Goal: Contribute content

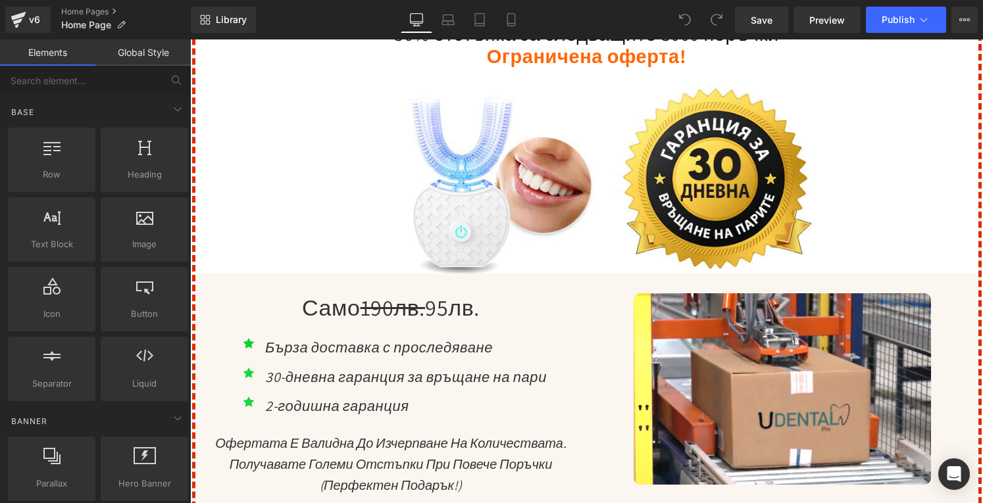
scroll to position [4999, 0]
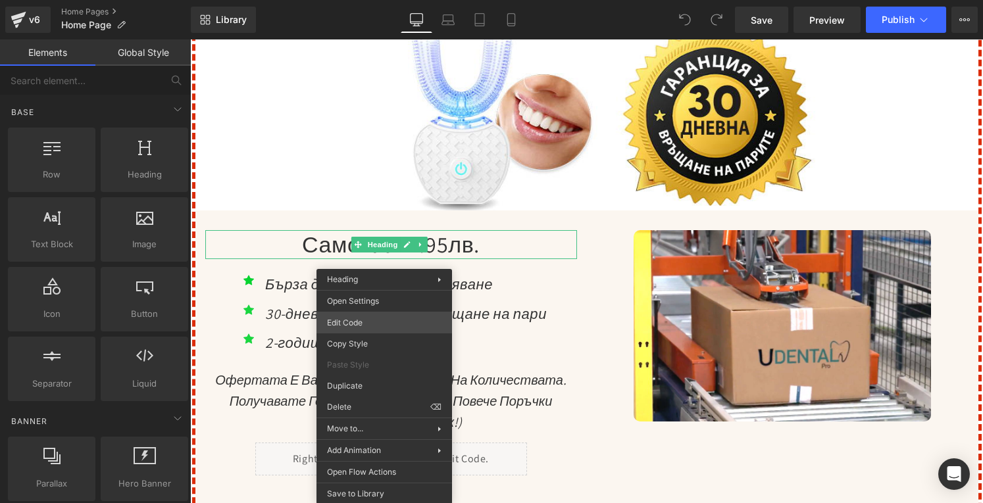
click at [366, 0] on div "You are previewing how the will restyle your page. You can not edit Elements in…" at bounding box center [491, 0] width 983 height 0
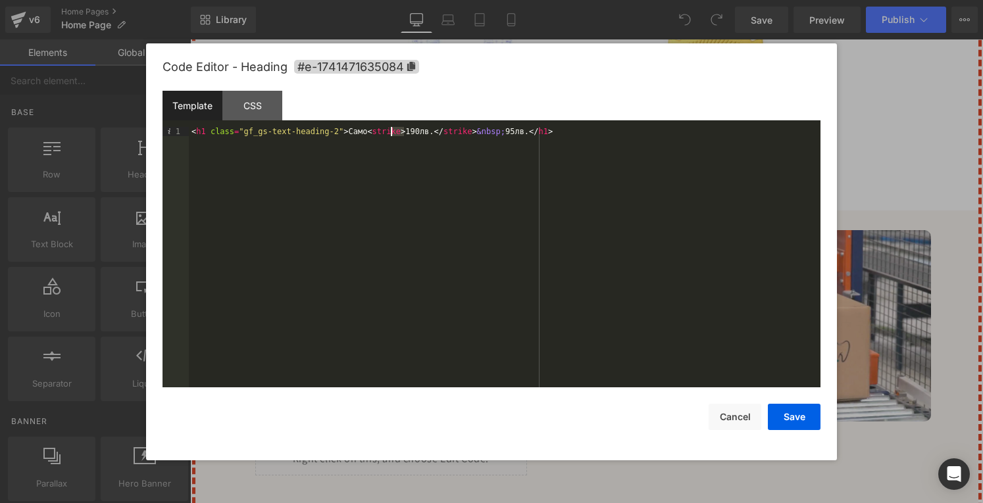
drag, startPoint x: 403, startPoint y: 130, endPoint x: 393, endPoint y: 129, distance: 10.5
click at [393, 129] on div "< h1 class = "gf_gs-text-heading-2" > Само < strike > 190лв. </ strike > &nbsp;…" at bounding box center [504, 267] width 631 height 280
click at [486, 130] on div "< h1 class = "gf_gs-text-heading-2" > Само < strike > 175лв. </ strike > &nbsp;…" at bounding box center [504, 267] width 631 height 280
click at [402, 130] on div "< h1 class = "gf_gs-text-heading-2" > Само < strike > 175лв. </ strike > &nbsp;…" at bounding box center [504, 267] width 631 height 280
click at [793, 414] on button "Save" at bounding box center [794, 417] width 53 height 26
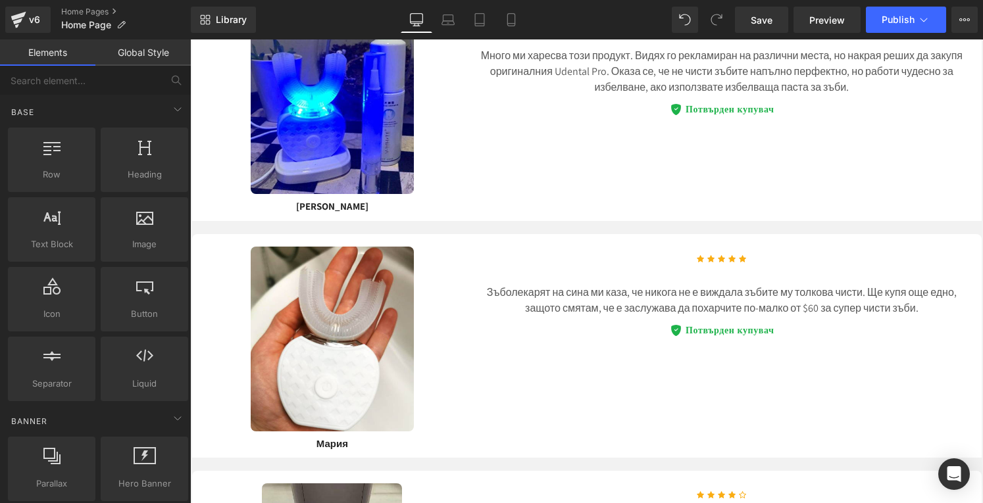
scroll to position [5920, 0]
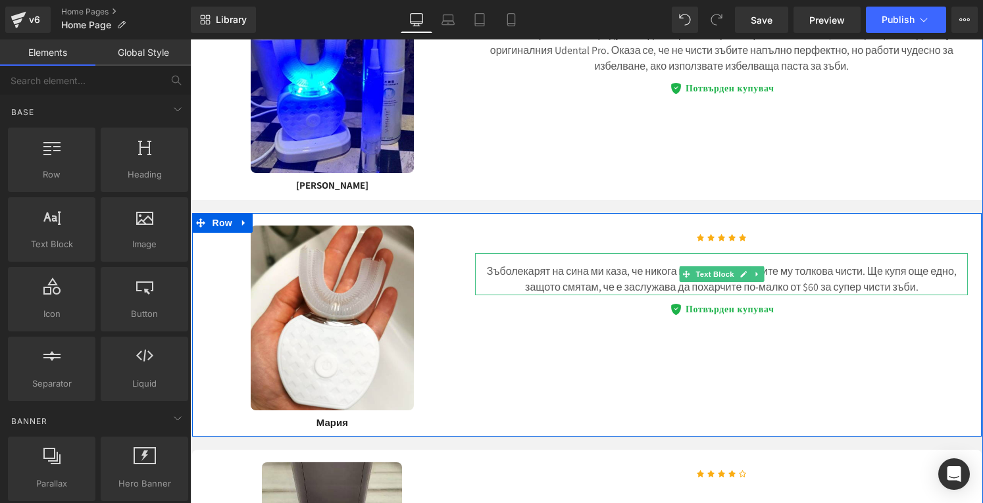
click at [812, 295] on p "Зъболекарят на сина ми каза, че никога не е виждала зъбите му толкова чисти. Ще…" at bounding box center [721, 280] width 493 height 32
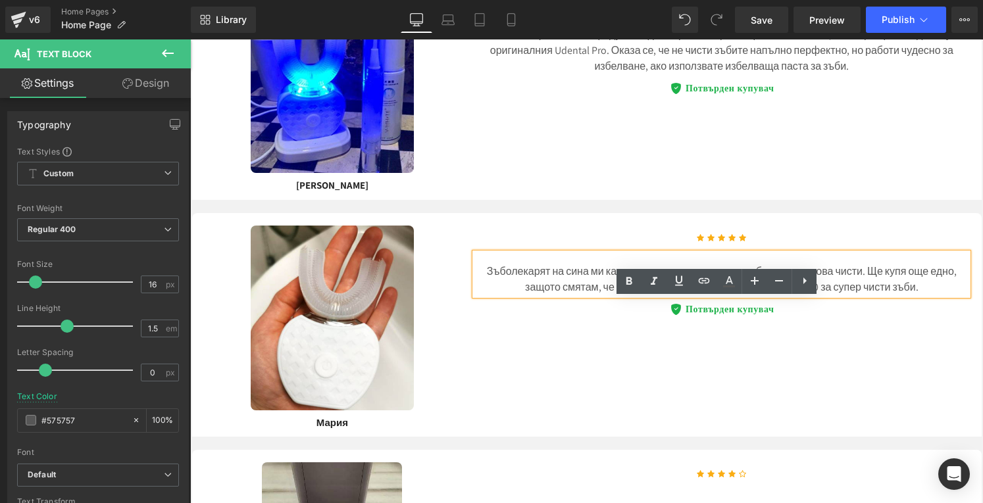
click at [812, 295] on p "Зъболекарят на сина ми каза, че никога не е виждала зъбите му толкова чисти. Ще…" at bounding box center [721, 280] width 493 height 32
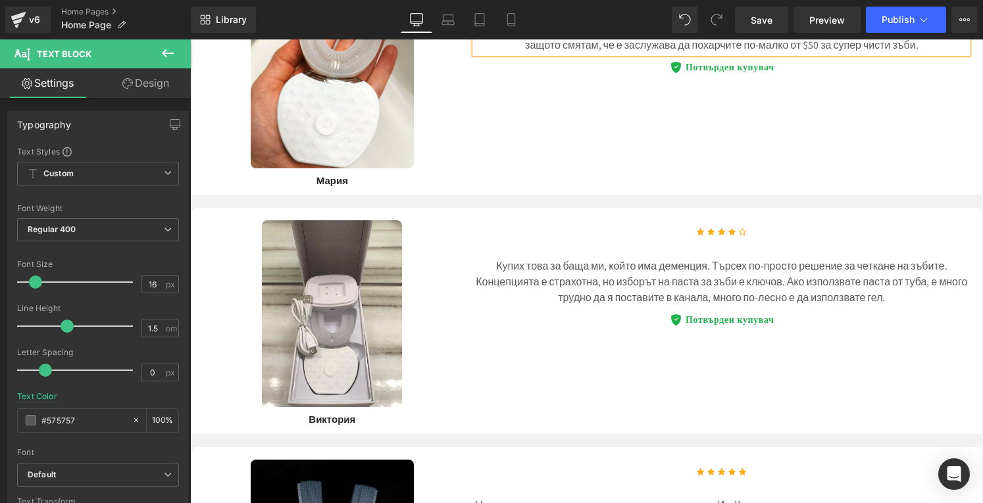
scroll to position [6183, 0]
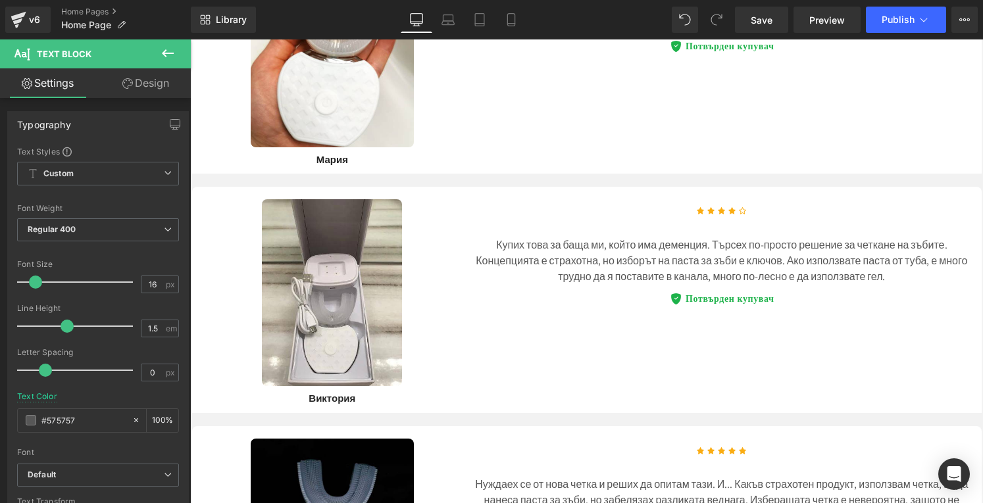
click at [637, 32] on p "Зъболекарят на сина ми каза, че никога не е виждала зъбите му толкова чисти. Ще…" at bounding box center [721, 17] width 493 height 32
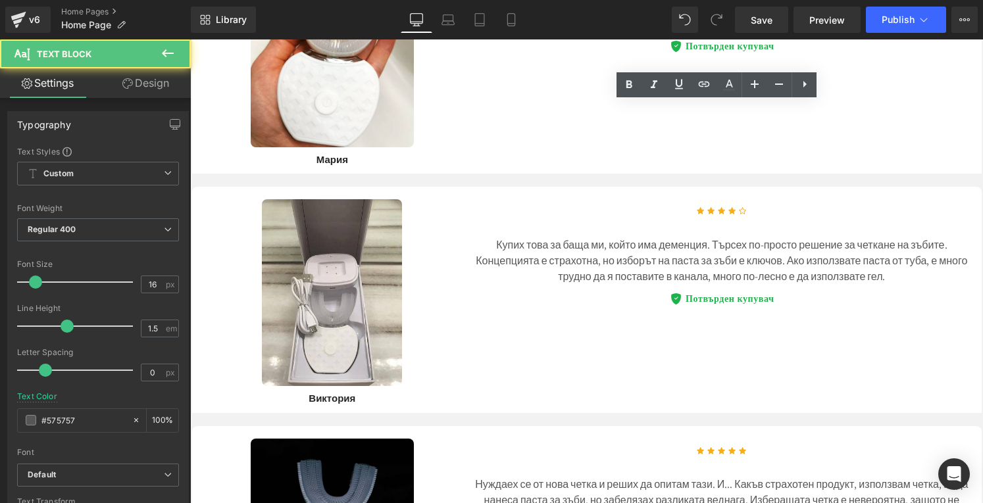
click at [637, 32] on p "Зъболекарят на сина ми каза, че никога не е виждала зъбите му толкова чисти. Ще…" at bounding box center [721, 17] width 493 height 32
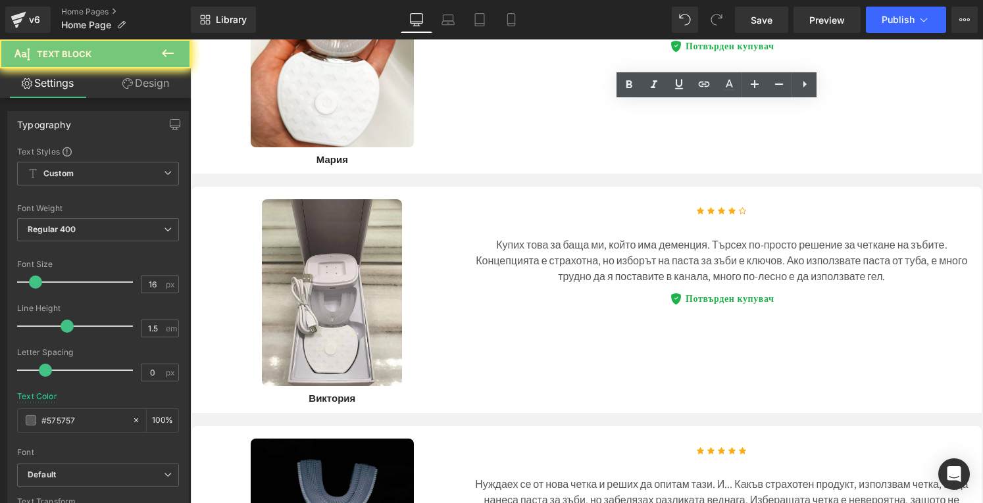
click at [637, 32] on p "Зъболекарят на сина ми каза, че никога не е виждала зъбите му толкова чисти. Ще…" at bounding box center [721, 17] width 493 height 32
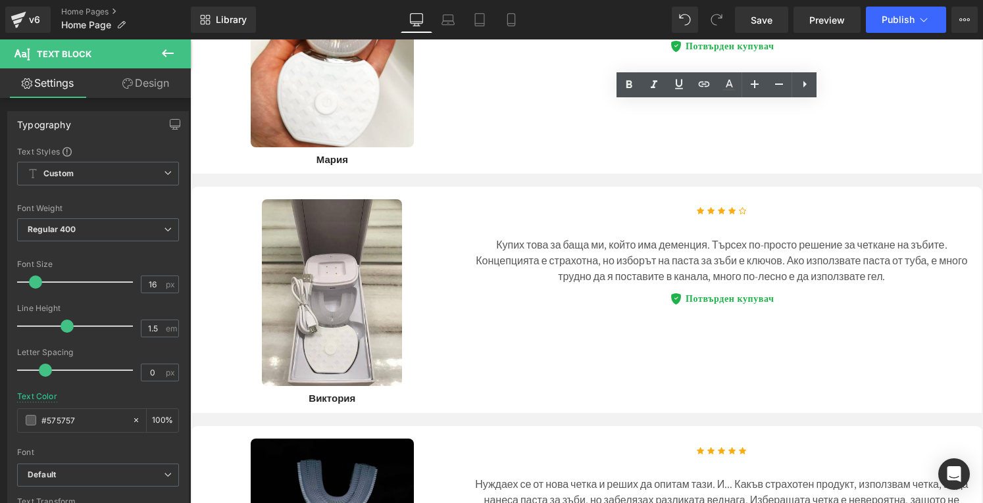
copy p "Зъболекарят на сина ми каза, че никога не е виждала зъбите му толкова чисти. Ще…"
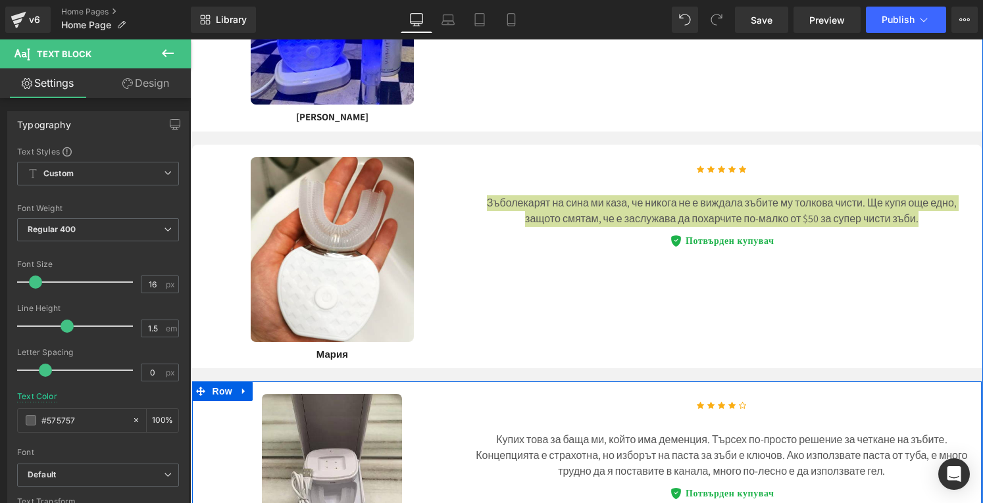
scroll to position [5986, 0]
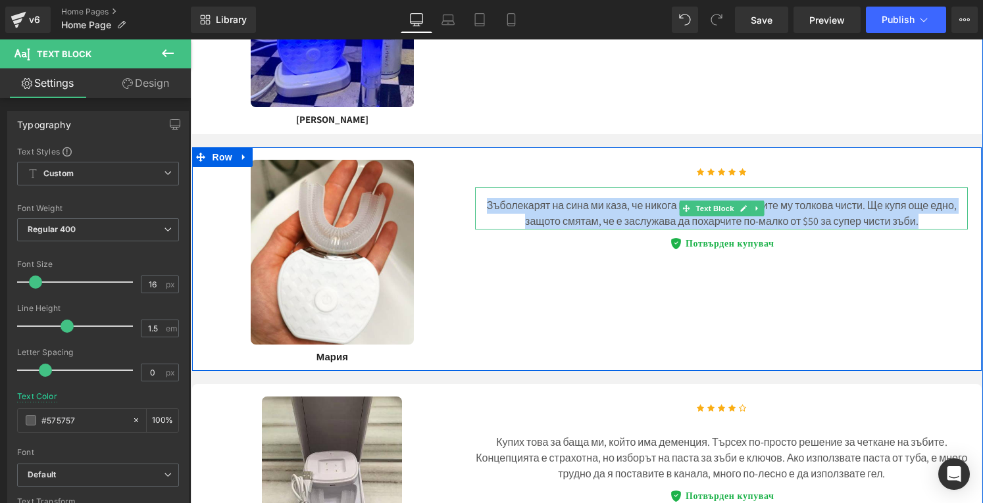
click at [814, 230] on p "Зъболекарят на сина ми каза, че никога не е виждала зъбите му толкова чисти. Ще…" at bounding box center [721, 214] width 493 height 32
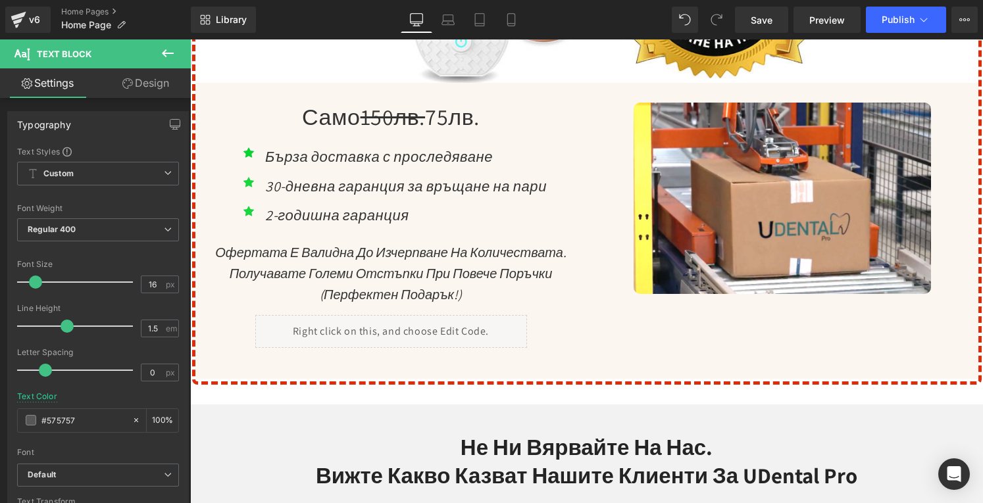
scroll to position [4999, 0]
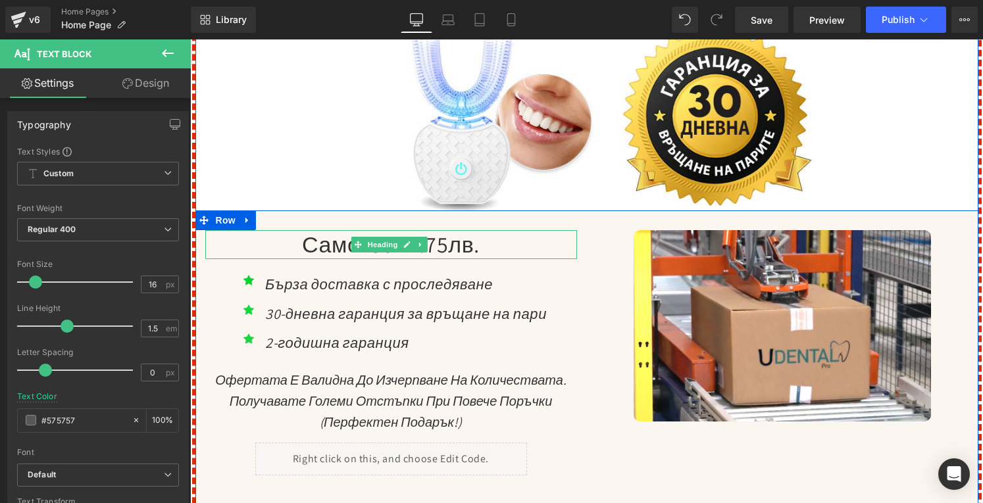
click at [460, 259] on h1 "Само 150лв. 75лв." at bounding box center [391, 244] width 372 height 29
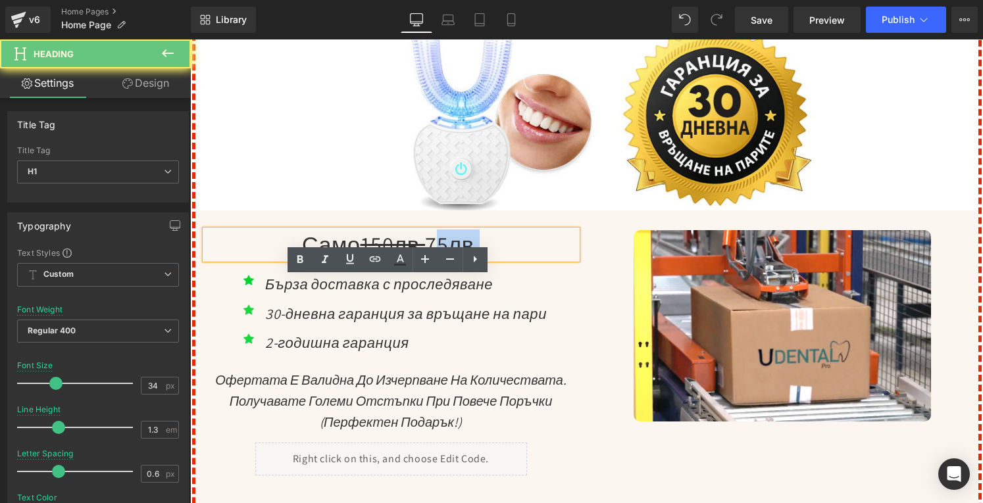
click at [460, 259] on h1 "Само 150лв. 75лв." at bounding box center [391, 244] width 372 height 29
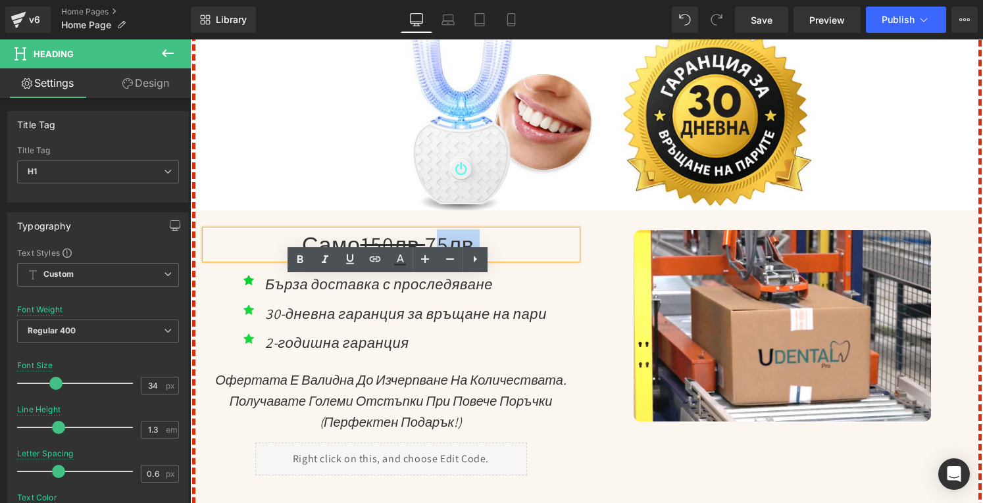
copy h1 "75лв"
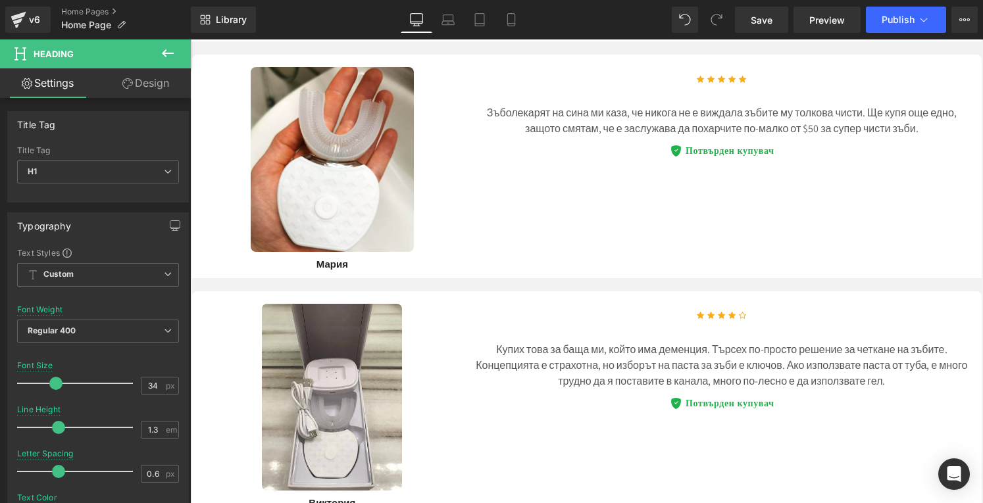
scroll to position [6118, 0]
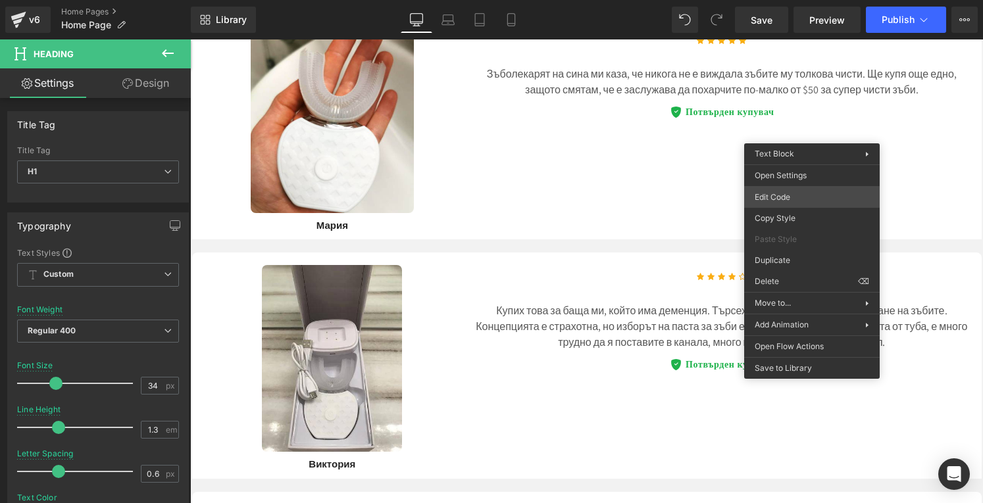
click at [782, 0] on div "You are previewing how the will restyle your page. You can not edit Elements in…" at bounding box center [491, 0] width 983 height 0
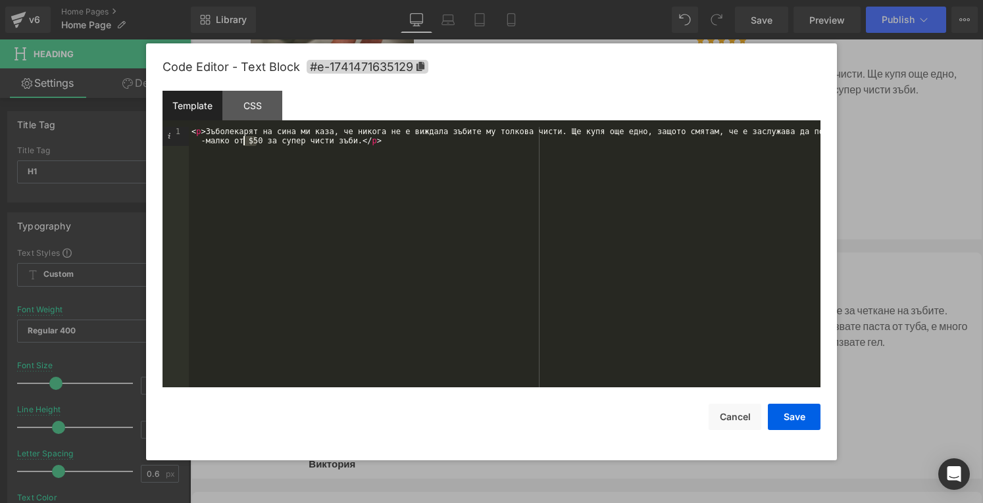
drag, startPoint x: 255, startPoint y: 139, endPoint x: 245, endPoint y: 140, distance: 10.5
click at [245, 140] on div "< p > [PERSON_NAME] на сина ми каза, че никога не е виждала зъбите му толкова ч…" at bounding box center [504, 276] width 631 height 299
click at [251, 140] on div "< p > [PERSON_NAME] на сина ми каза, че никога не е виждала зъбите му толкова ч…" at bounding box center [504, 276] width 631 height 299
click at [797, 419] on button "Save" at bounding box center [794, 417] width 53 height 26
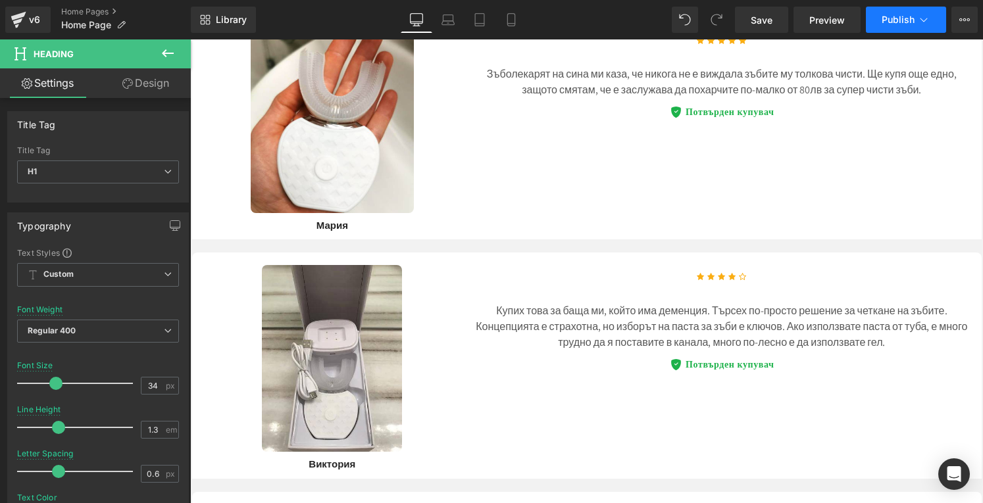
click at [906, 19] on span "Publish" at bounding box center [897, 19] width 33 height 11
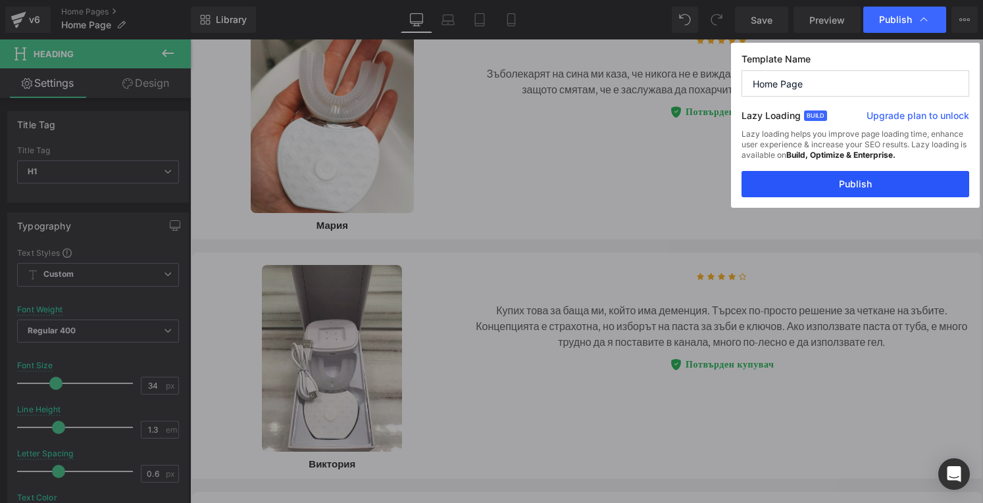
click at [879, 183] on button "Publish" at bounding box center [855, 184] width 228 height 26
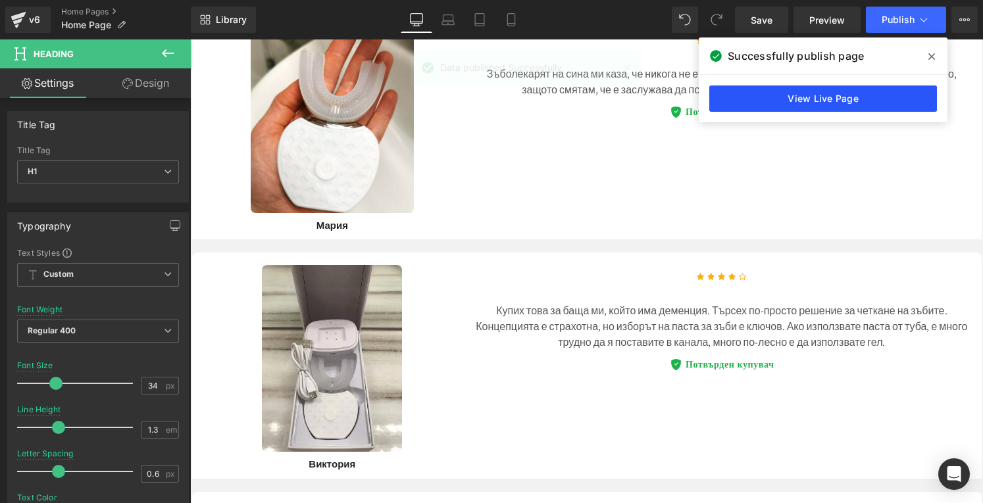
click at [824, 110] on link "View Live Page" at bounding box center [823, 99] width 228 height 26
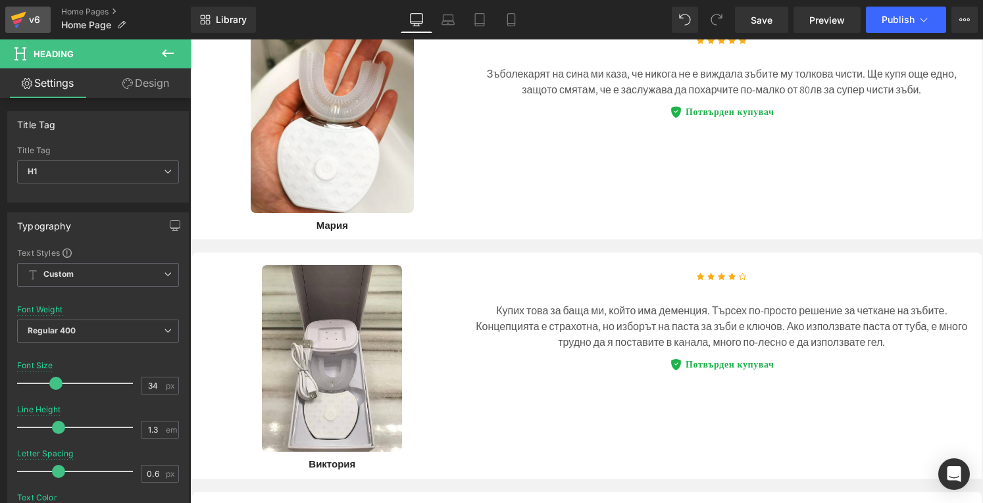
click at [21, 29] on icon at bounding box center [19, 19] width 16 height 33
